Goal: Browse casually

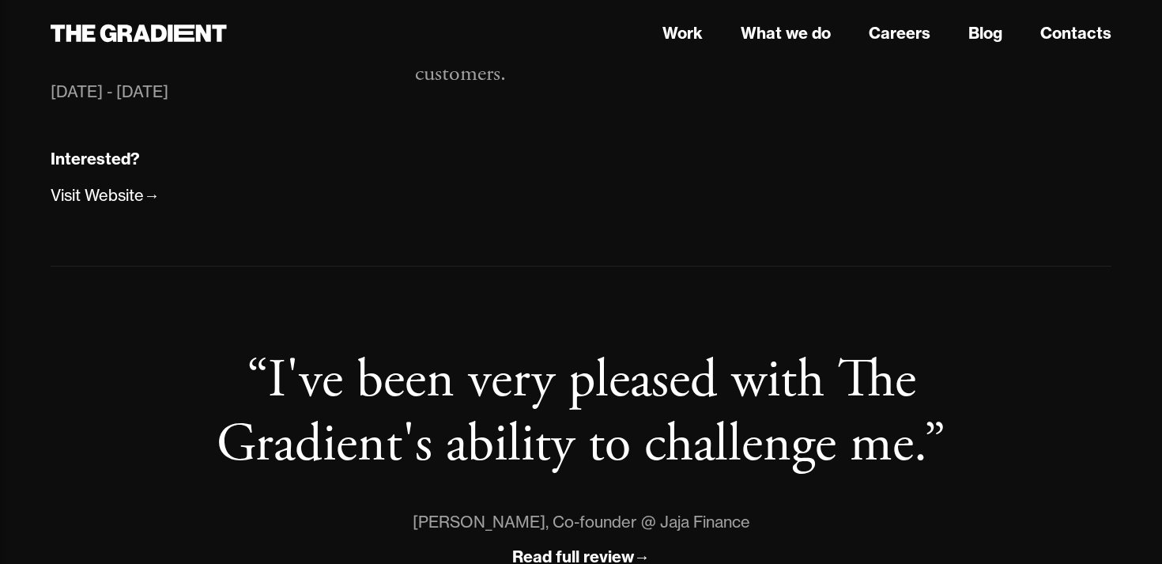
scroll to position [1324, 0]
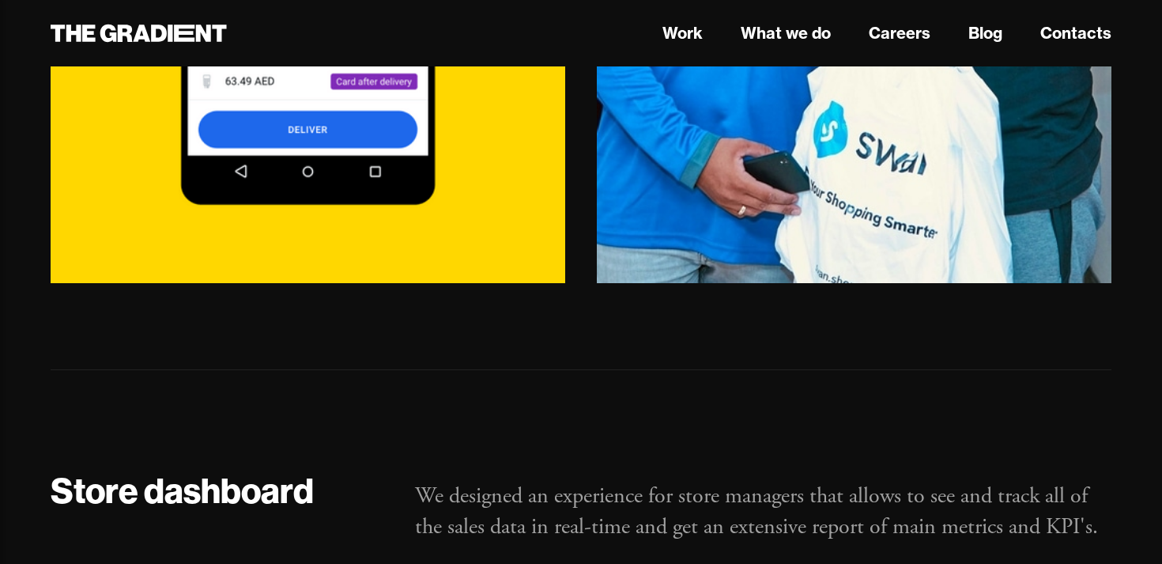
scroll to position [7314, 0]
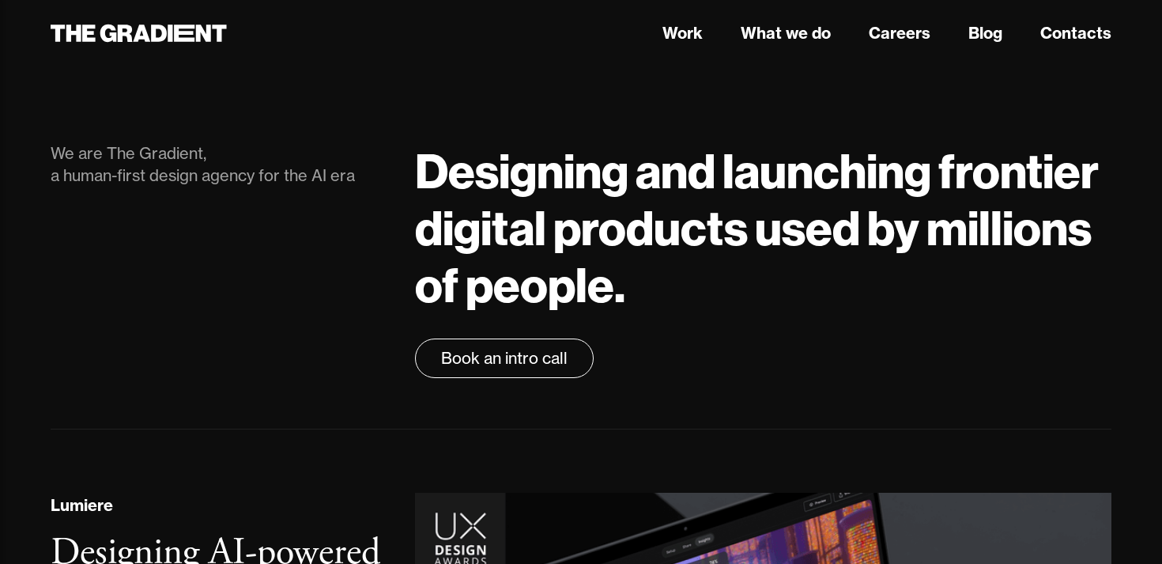
scroll to position [1488, 0]
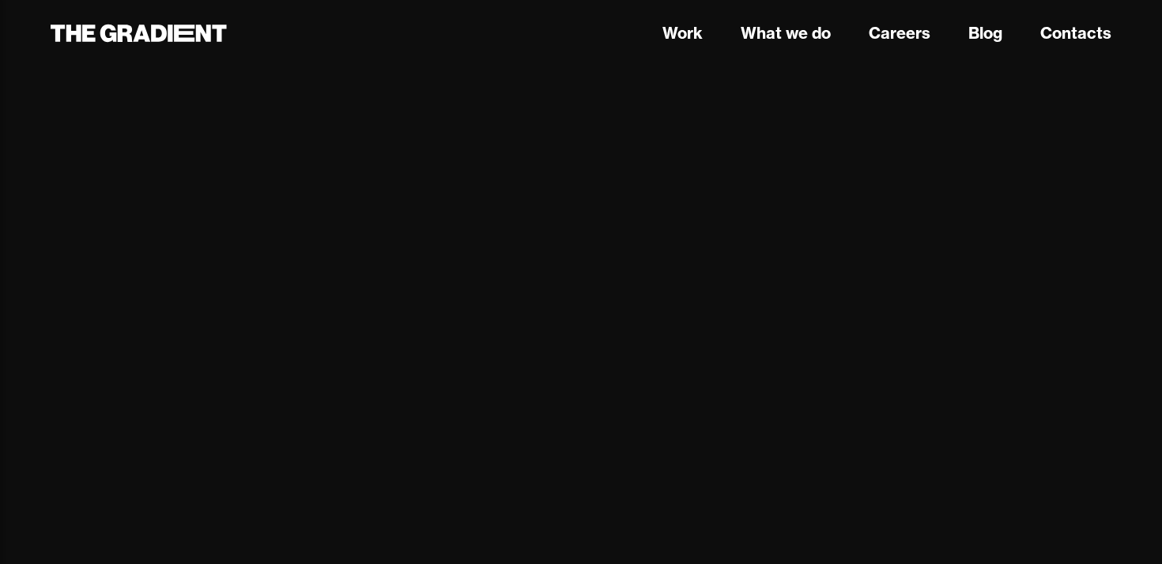
scroll to position [1969, 0]
